Goal: Find specific page/section: Locate a particular part of the current website

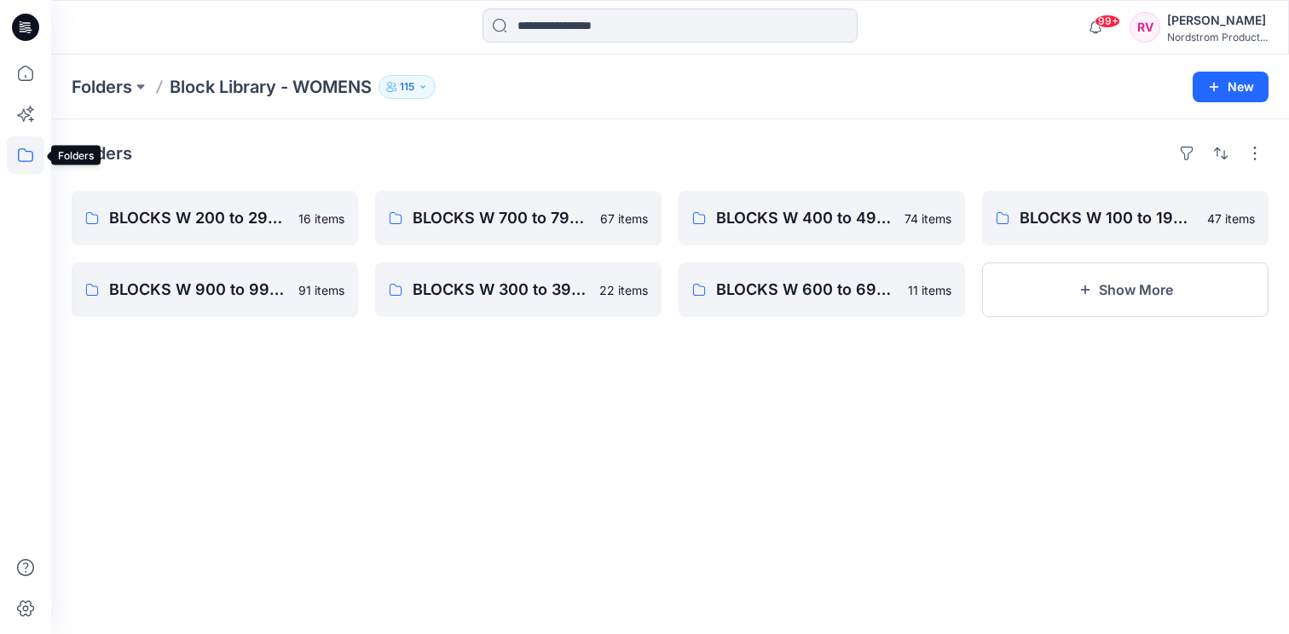
click at [26, 154] on icon at bounding box center [26, 155] width 38 height 38
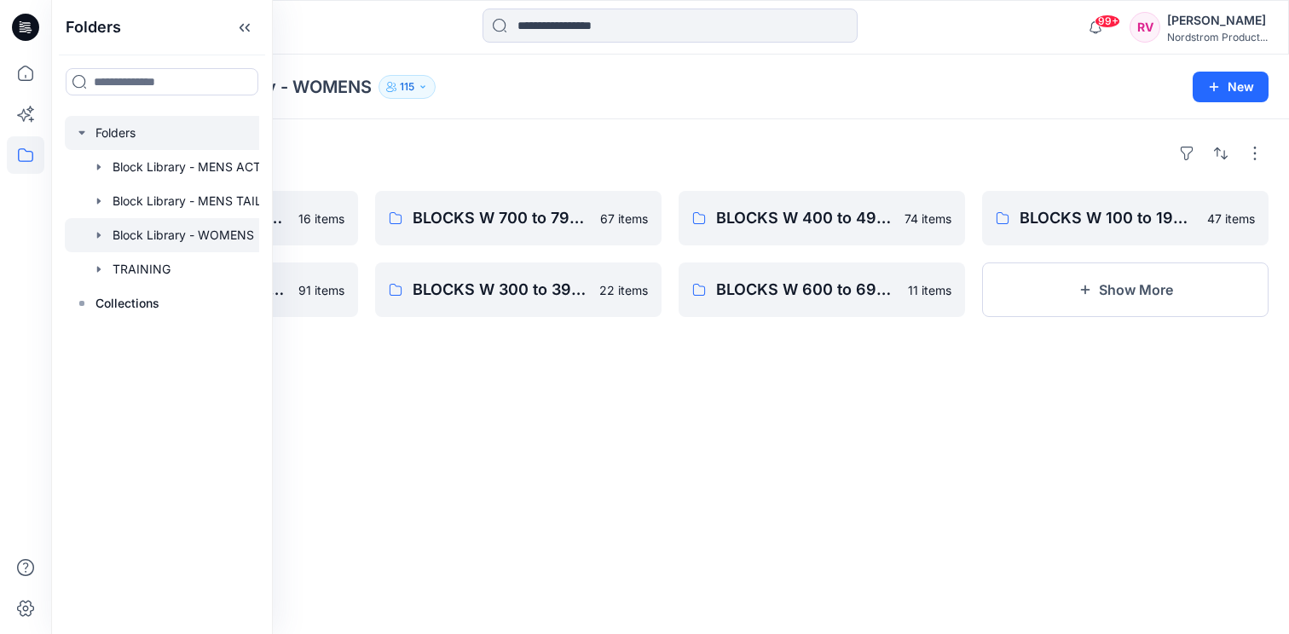
click at [115, 129] on div at bounding box center [184, 133] width 239 height 34
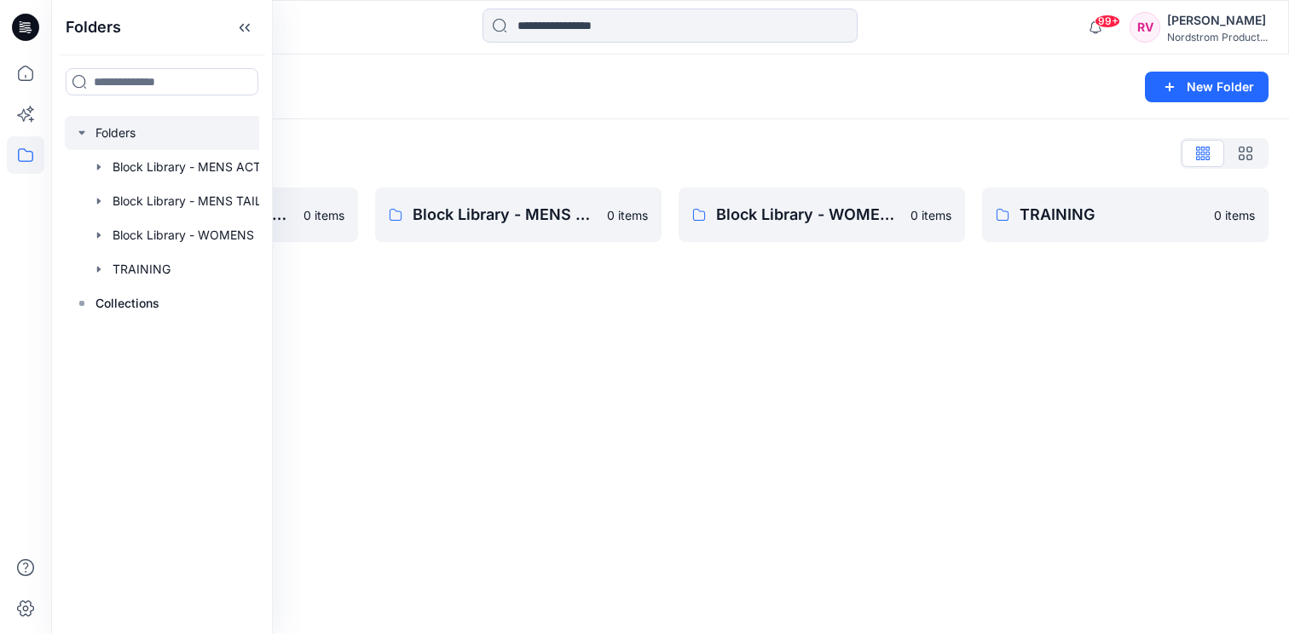
click at [633, 430] on div "Folders New Folder Folders List Block Library - MENS ACTIVE & SPORTSWEAR 0 item…" at bounding box center [670, 345] width 1238 height 580
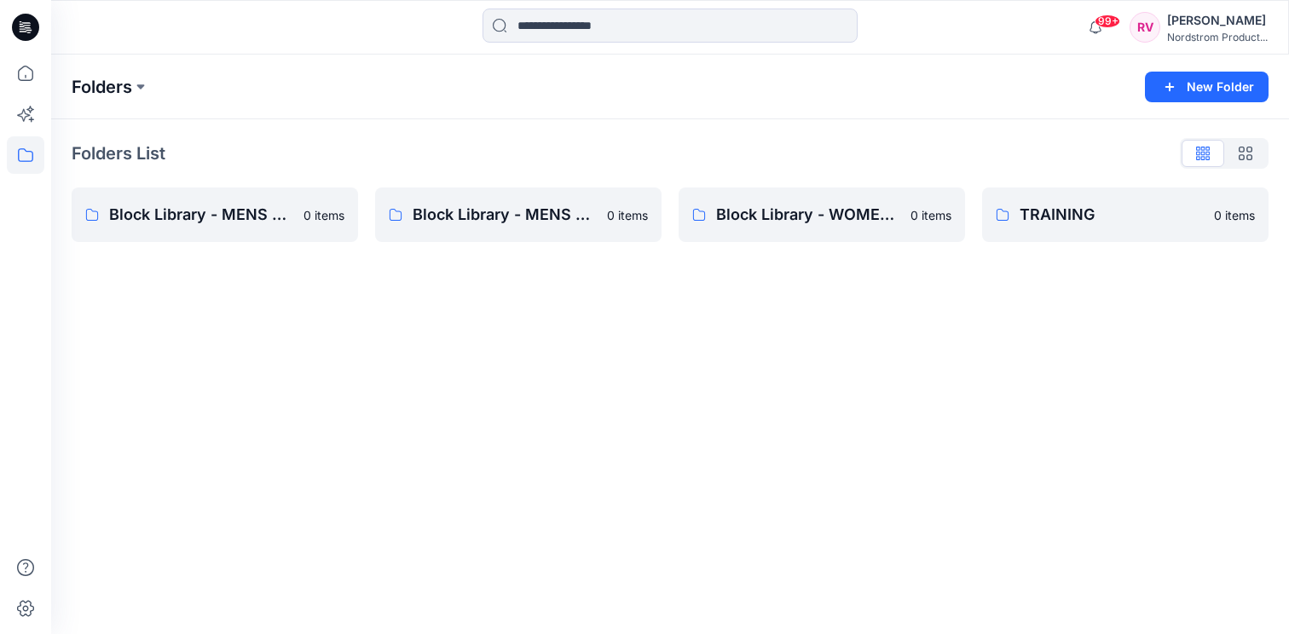
click at [126, 80] on p "Folders" at bounding box center [102, 87] width 61 height 24
click at [142, 84] on button at bounding box center [140, 87] width 17 height 24
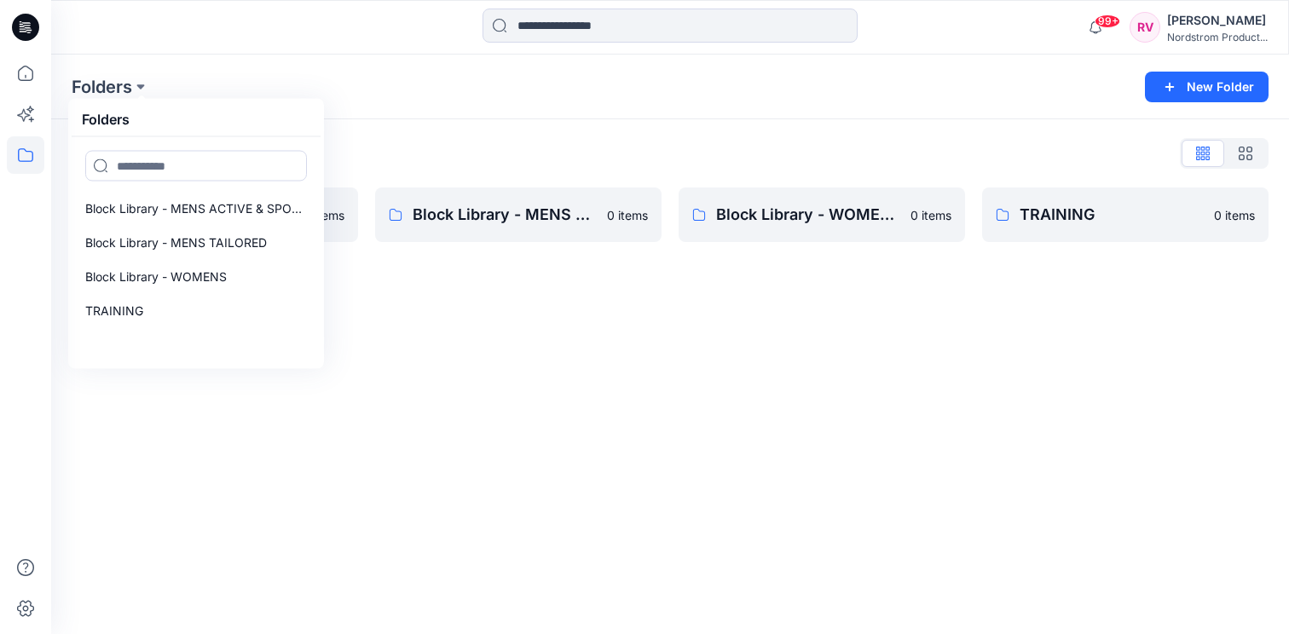
click at [525, 355] on div "Folders Folders Block Library - MENS ACTIVE & SPORTSWEAR Block Library - MENS T…" at bounding box center [670, 345] width 1238 height 580
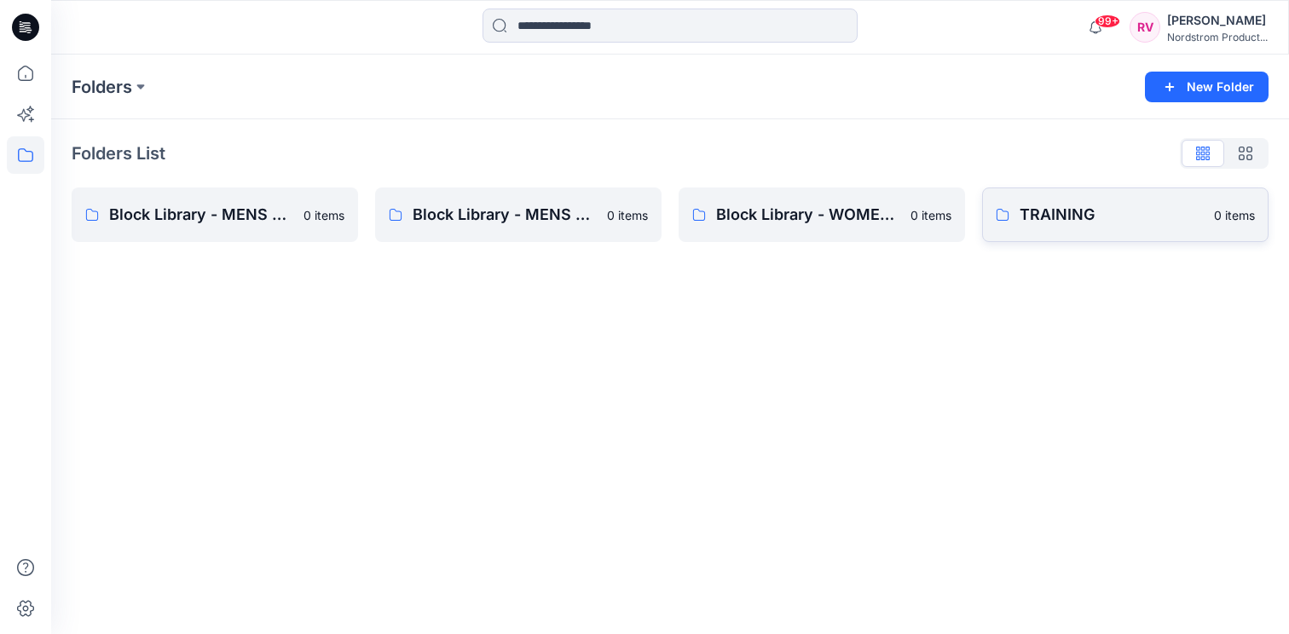
click at [1111, 209] on p "TRAINING" at bounding box center [1111, 215] width 184 height 24
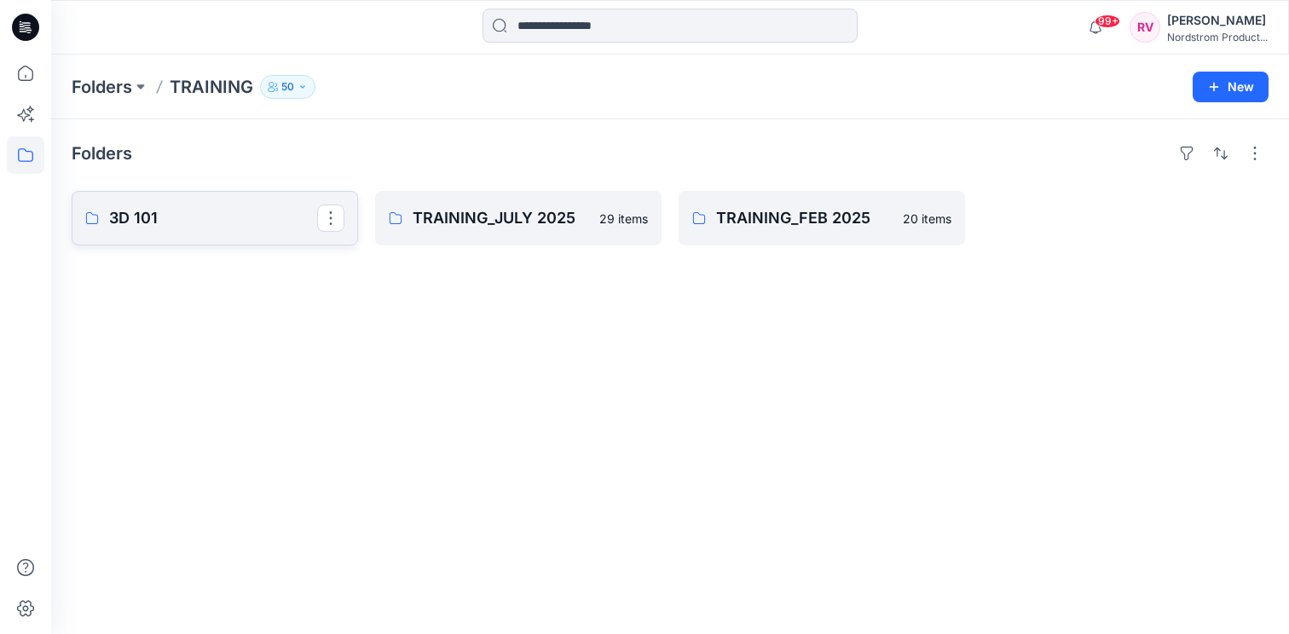
click at [244, 213] on p "3D 101" at bounding box center [213, 218] width 208 height 24
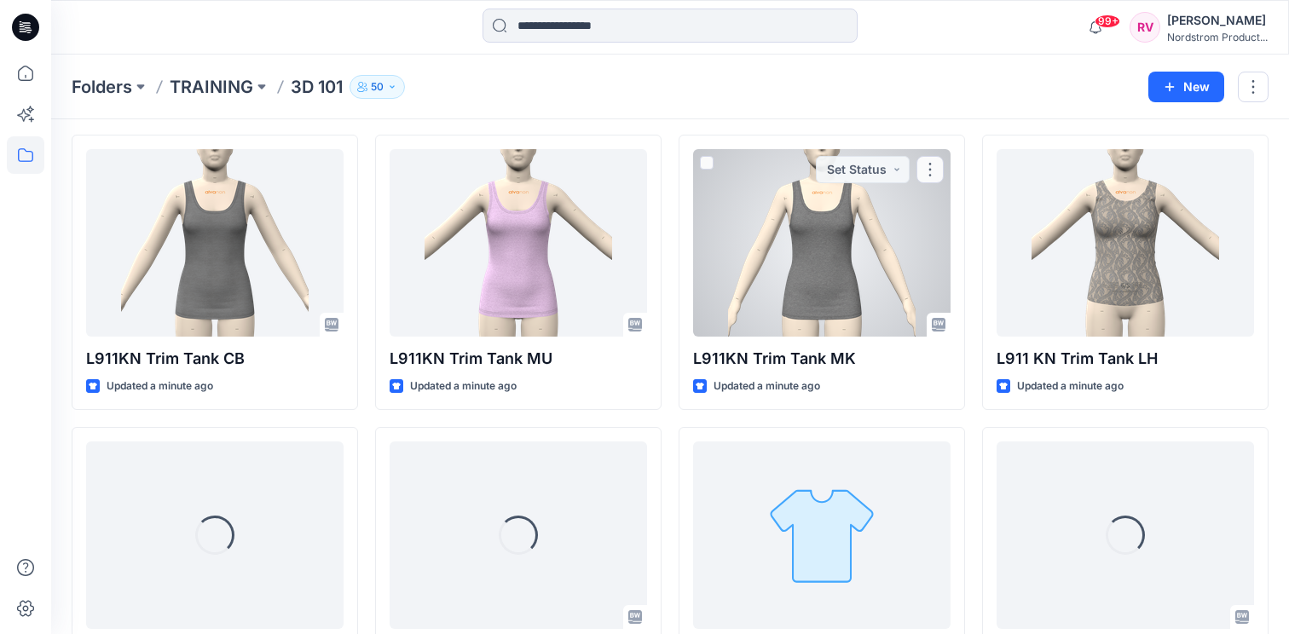
scroll to position [659, 0]
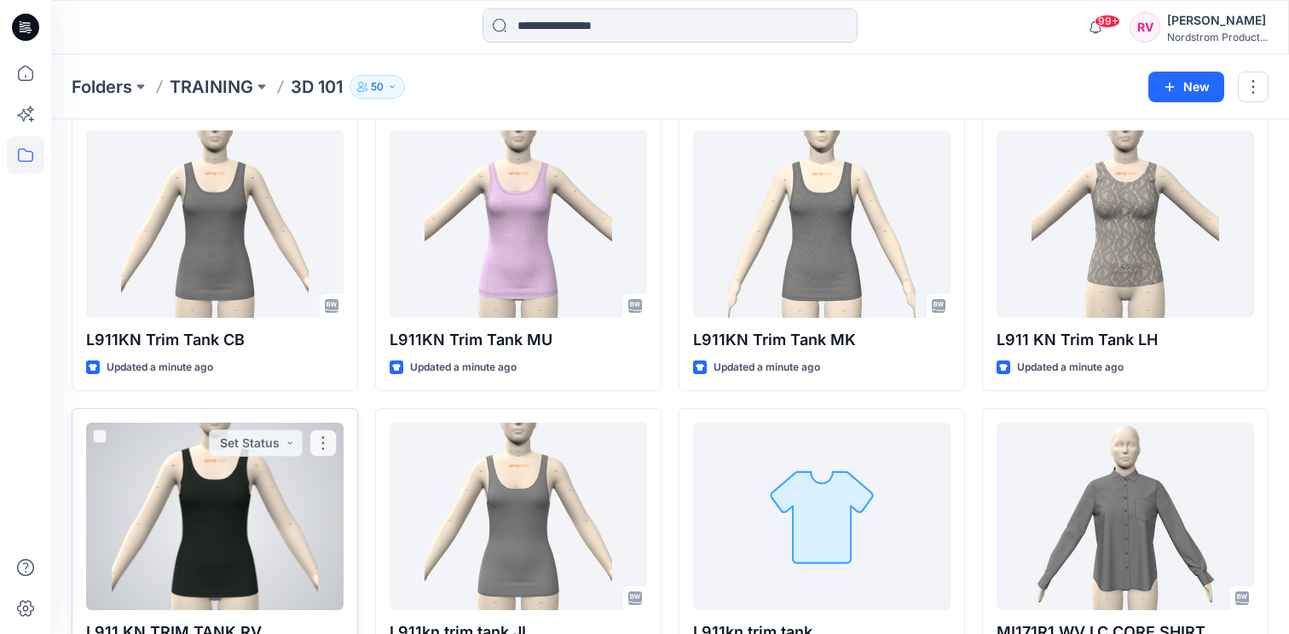
click at [230, 483] on div at bounding box center [214, 517] width 257 height 188
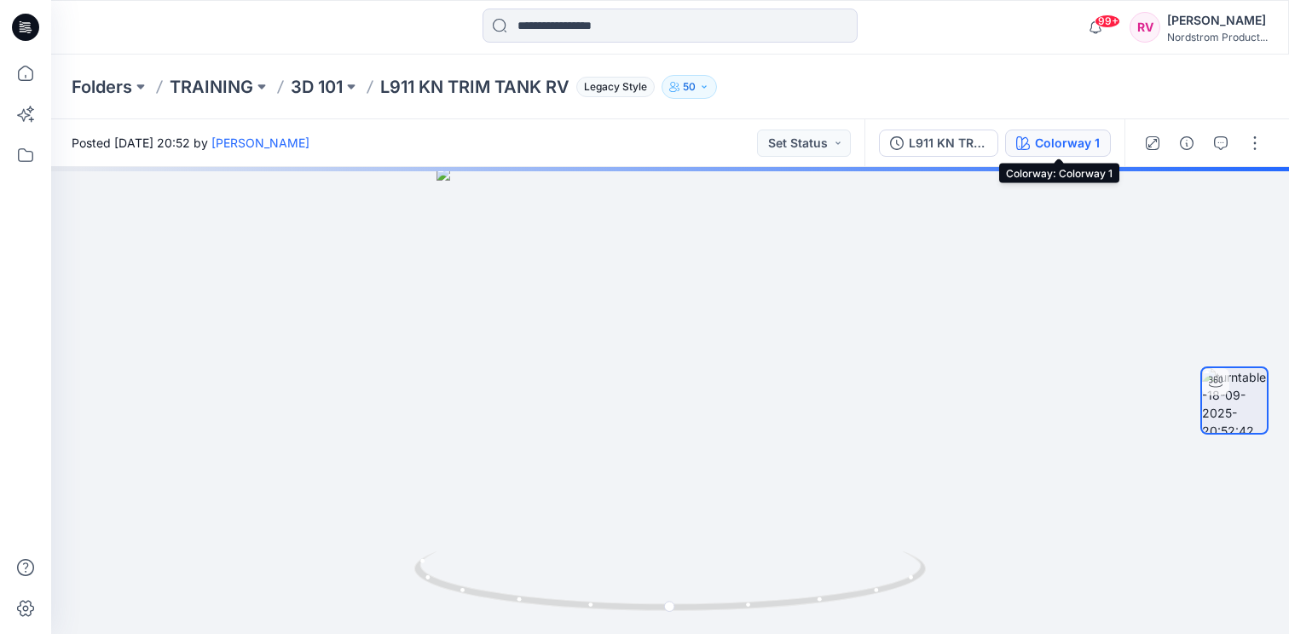
click at [1063, 148] on div "Colorway 1" at bounding box center [1067, 143] width 65 height 19
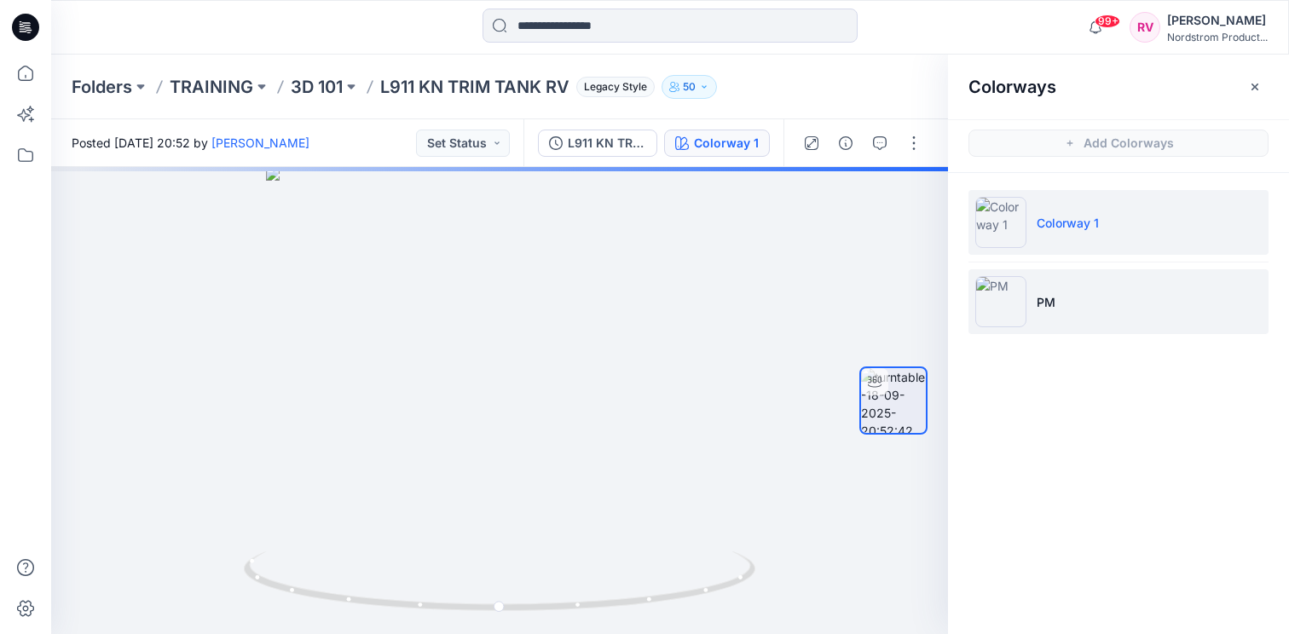
click at [1072, 298] on li "PM" at bounding box center [1118, 301] width 300 height 65
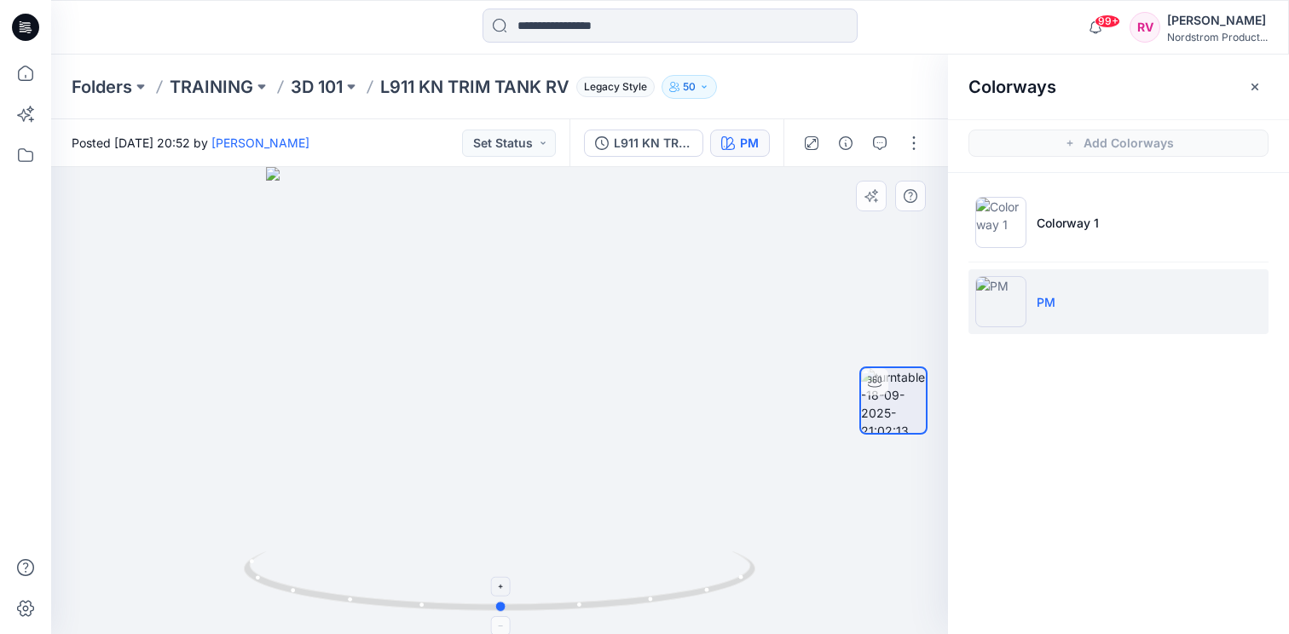
drag, startPoint x: 632, startPoint y: 607, endPoint x: 635, endPoint y: 569, distance: 37.6
click at [635, 569] on icon at bounding box center [502, 583] width 516 height 64
